Goal: Information Seeking & Learning: Learn about a topic

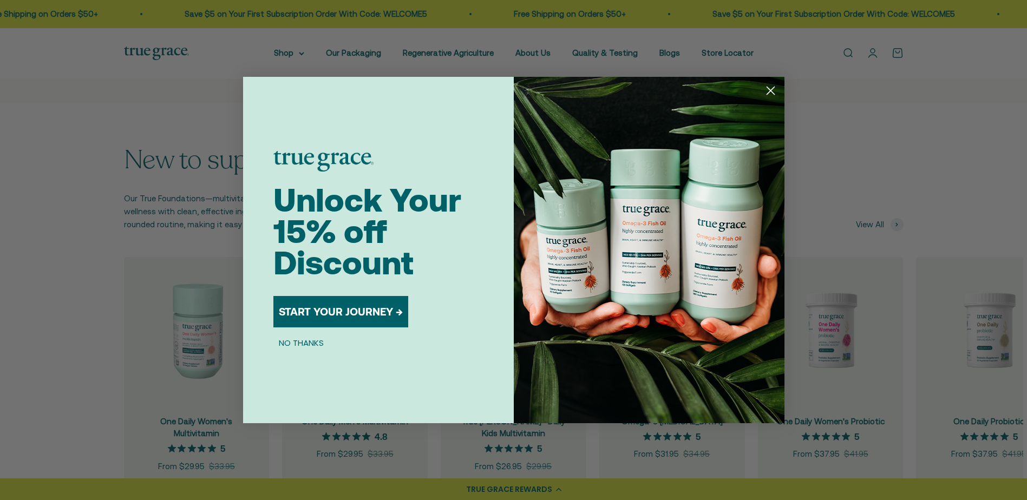
scroll to position [974, 0]
click at [765, 91] on circle "Close dialog" at bounding box center [770, 91] width 18 height 18
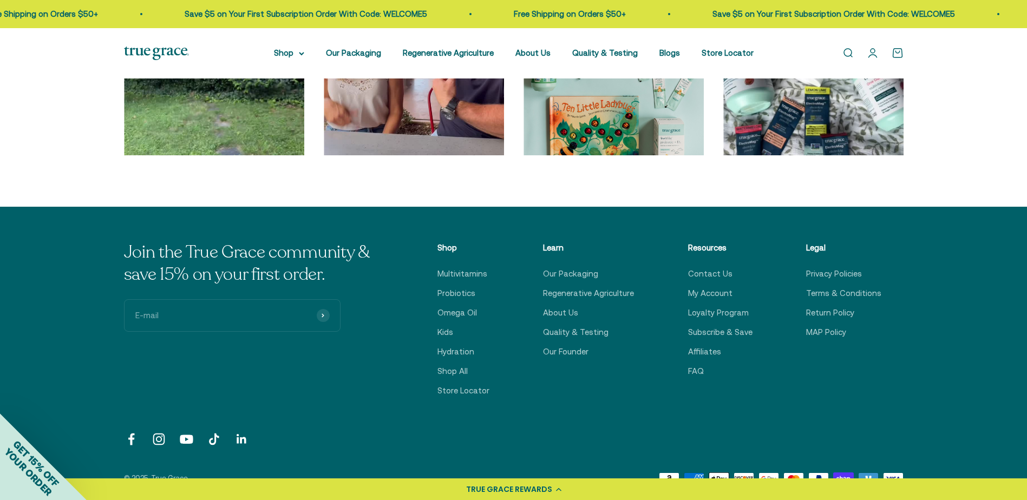
scroll to position [3662, 0]
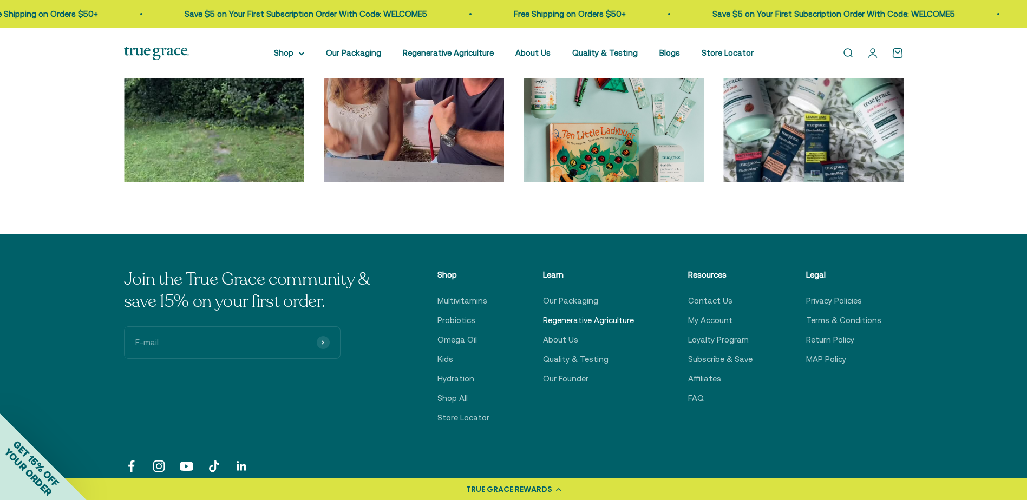
click at [620, 321] on link "Regenerative Agriculture" at bounding box center [588, 320] width 91 height 13
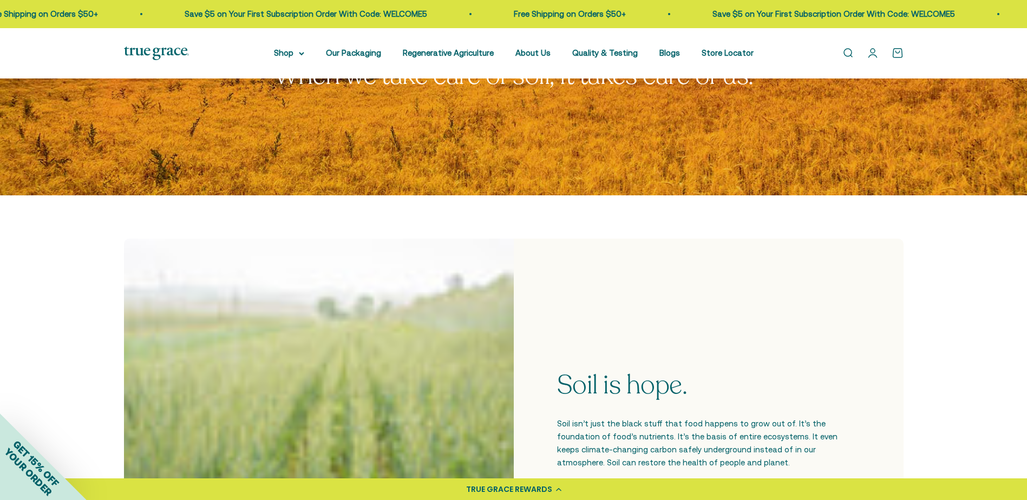
scroll to position [162, 0]
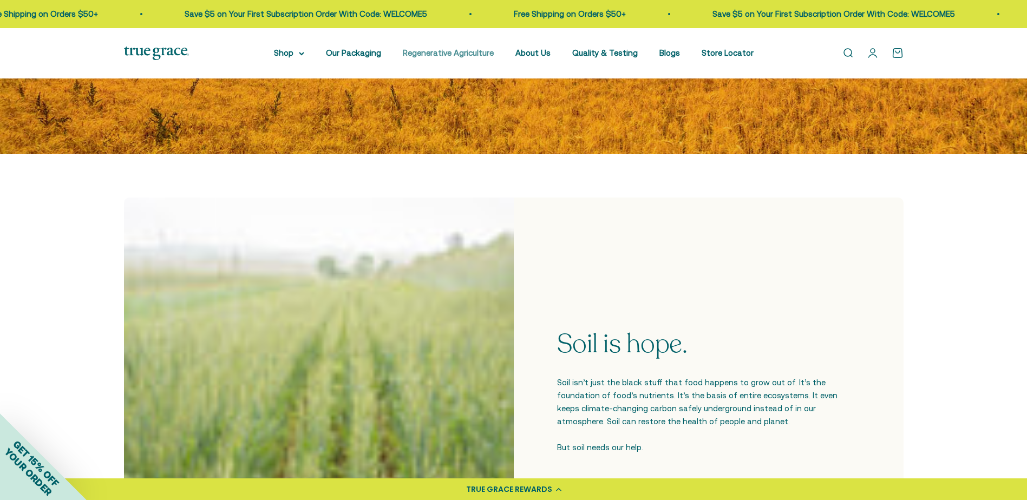
click at [469, 54] on link "Regenerative Agriculture" at bounding box center [448, 52] width 91 height 9
